Goal: Transaction & Acquisition: Purchase product/service

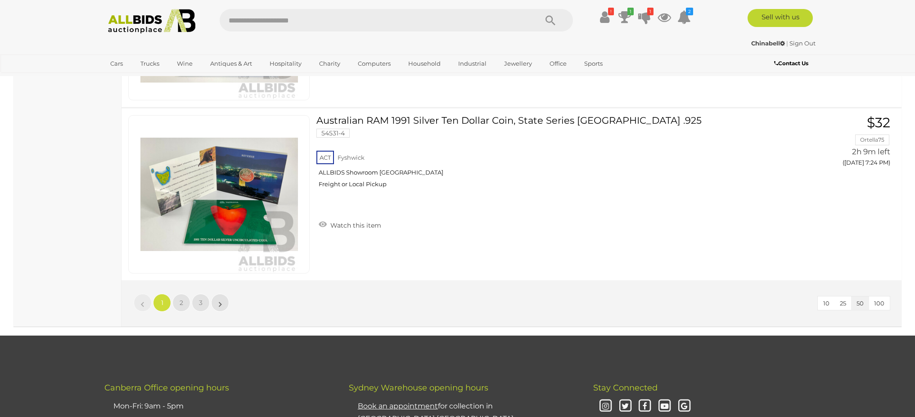
scroll to position [8720, 0]
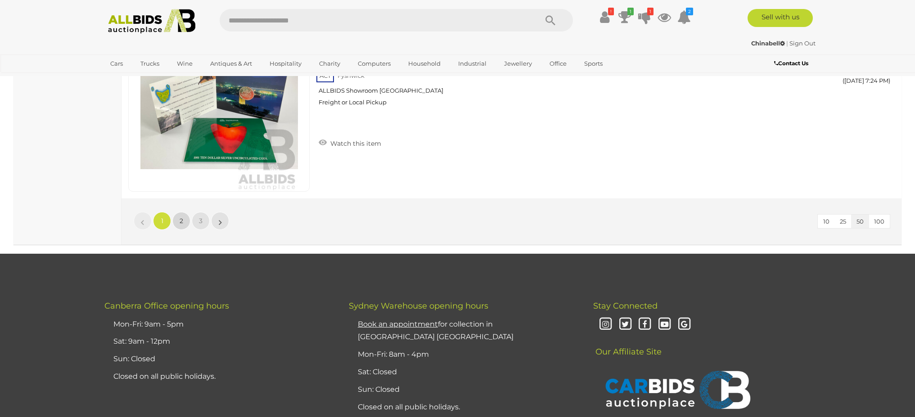
click at [182, 220] on span "2" at bounding box center [182, 221] width 4 height 8
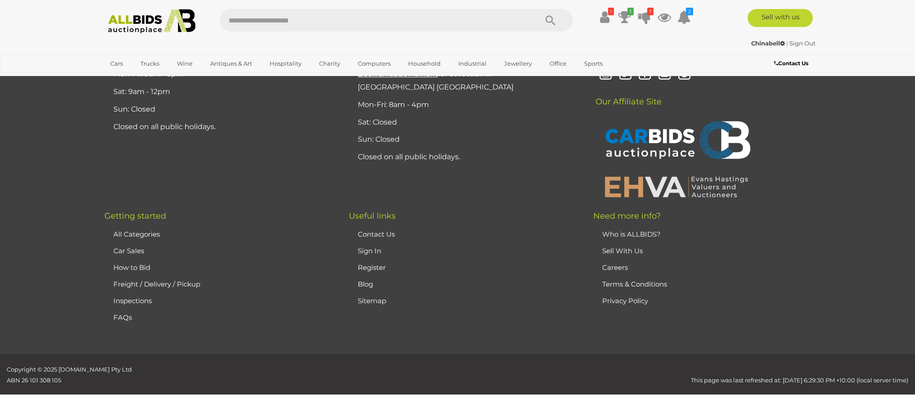
scroll to position [165, 0]
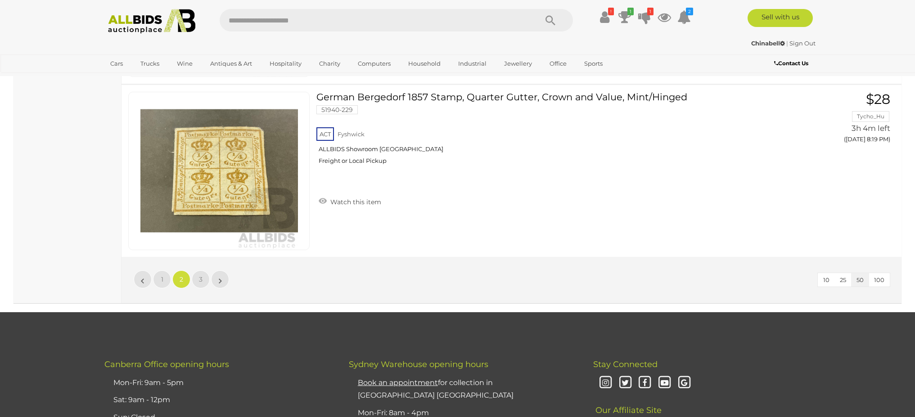
scroll to position [8846, 0]
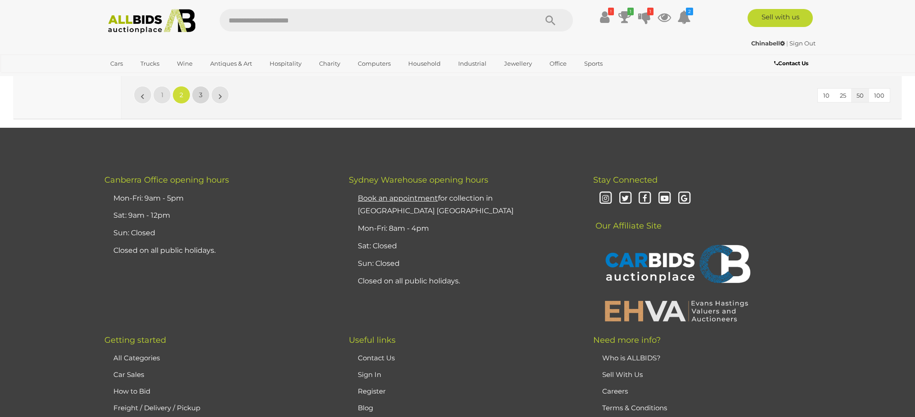
click at [201, 94] on span "3" at bounding box center [201, 95] width 4 height 8
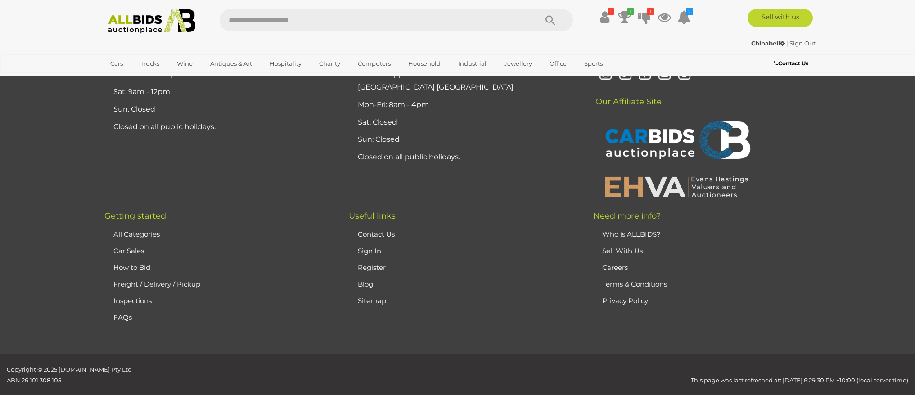
scroll to position [165, 0]
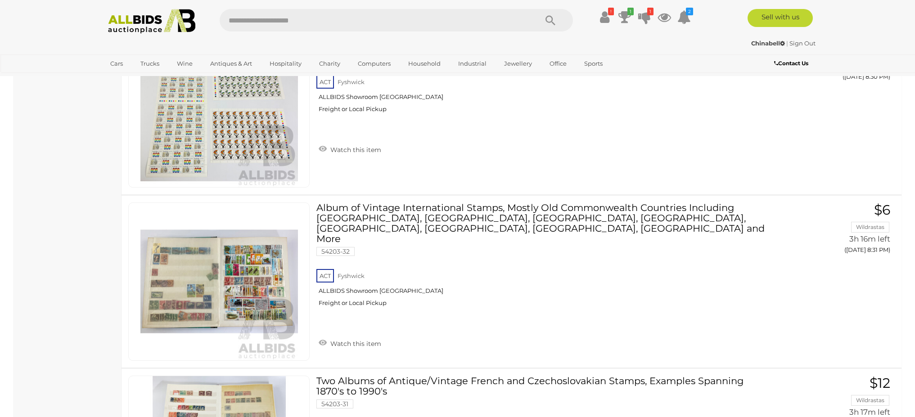
scroll to position [1819, 0]
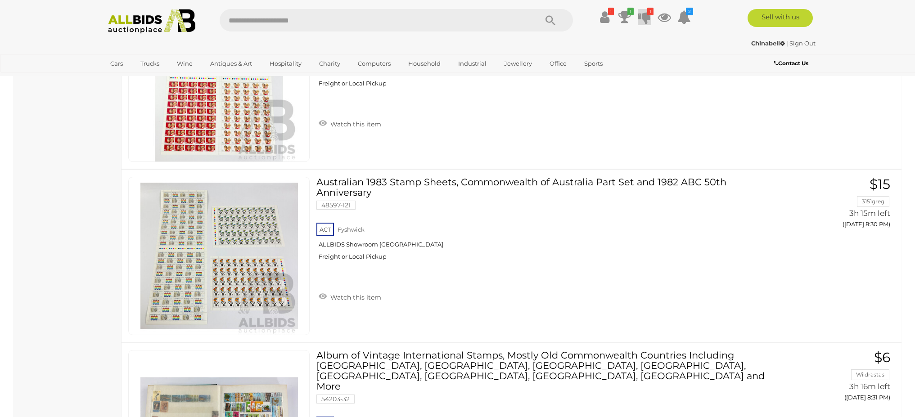
click at [646, 18] on icon at bounding box center [644, 17] width 13 height 16
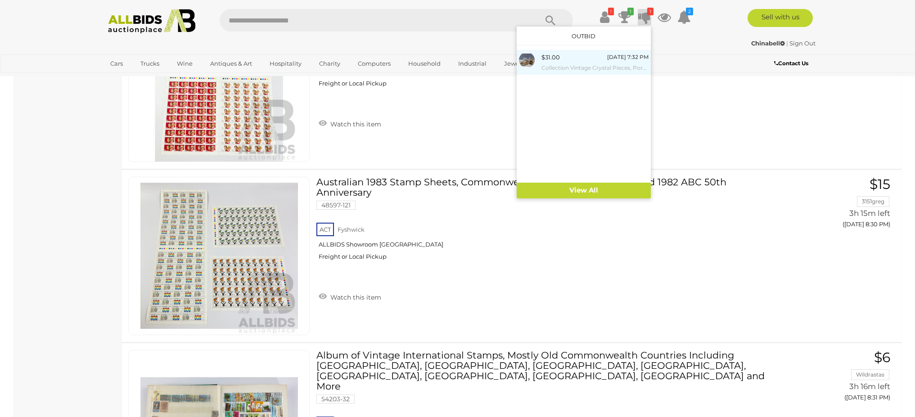
click at [553, 57] on div "$31.00" at bounding box center [550, 57] width 18 height 10
